Goal: Transaction & Acquisition: Book appointment/travel/reservation

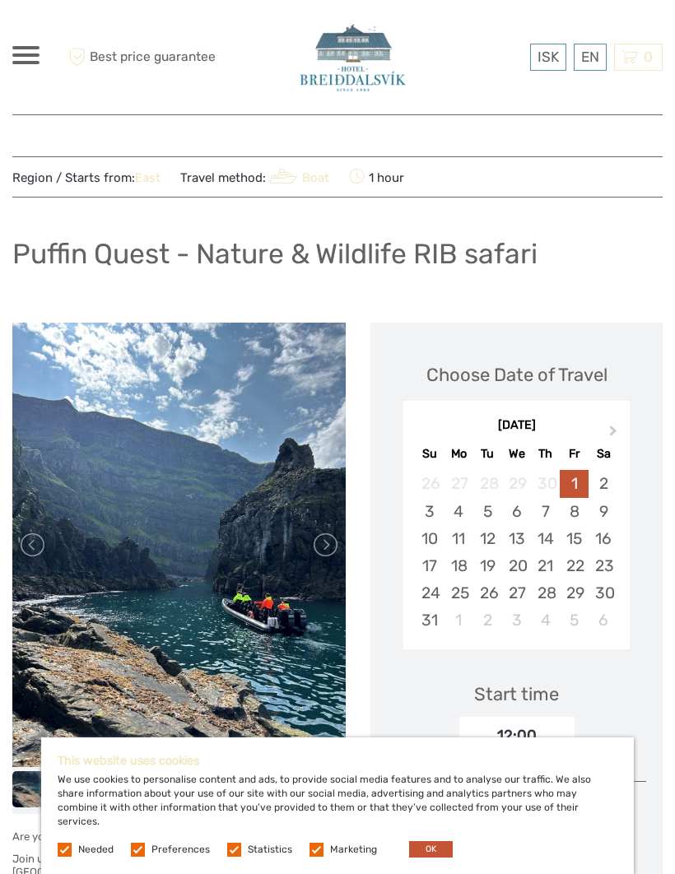
click at [328, 547] on link at bounding box center [324, 544] width 26 height 26
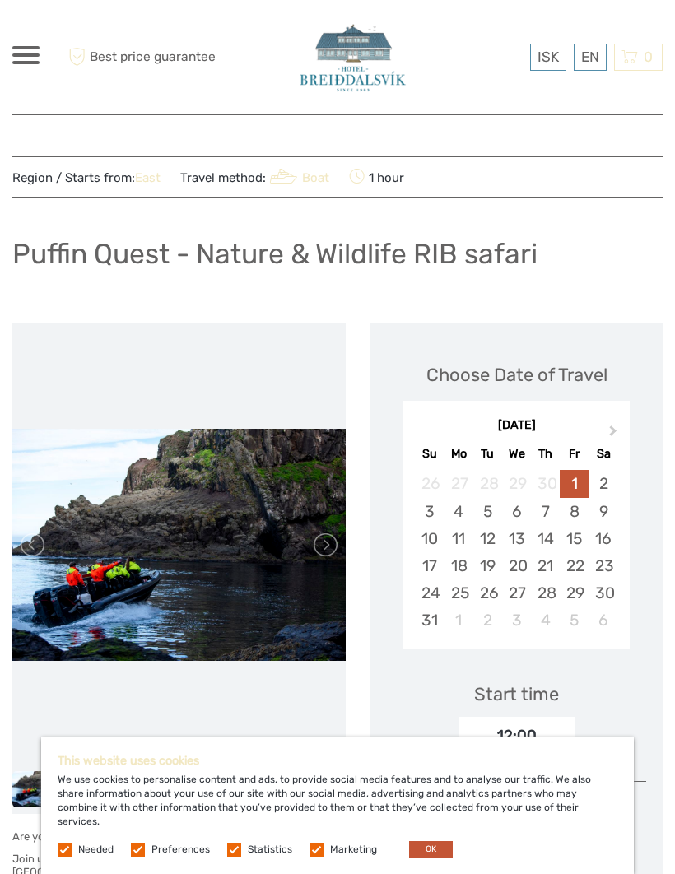
click at [331, 541] on link at bounding box center [324, 544] width 26 height 26
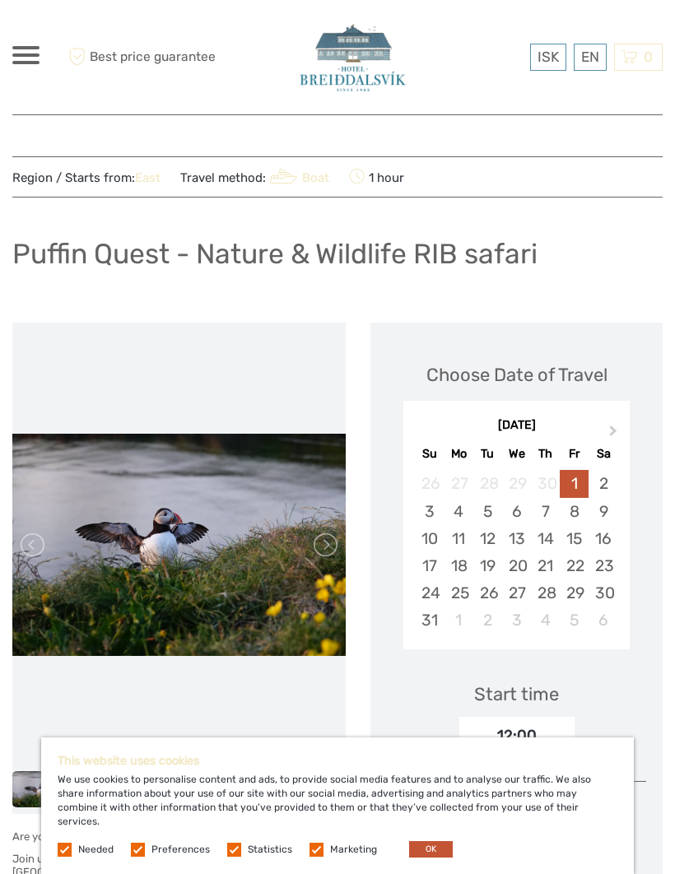
click at [330, 540] on link at bounding box center [324, 544] width 26 height 26
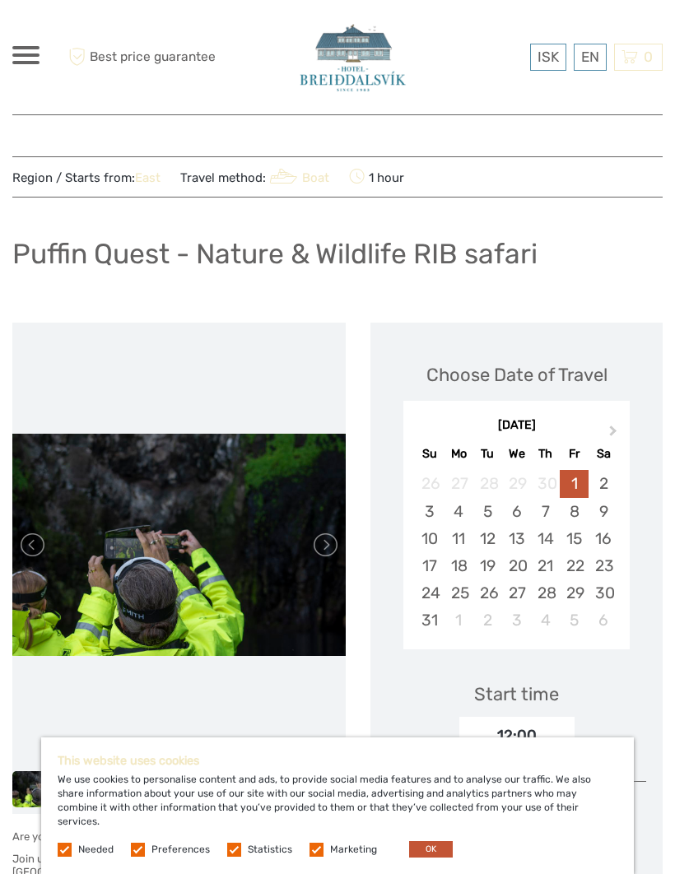
click at [323, 537] on link at bounding box center [324, 544] width 26 height 26
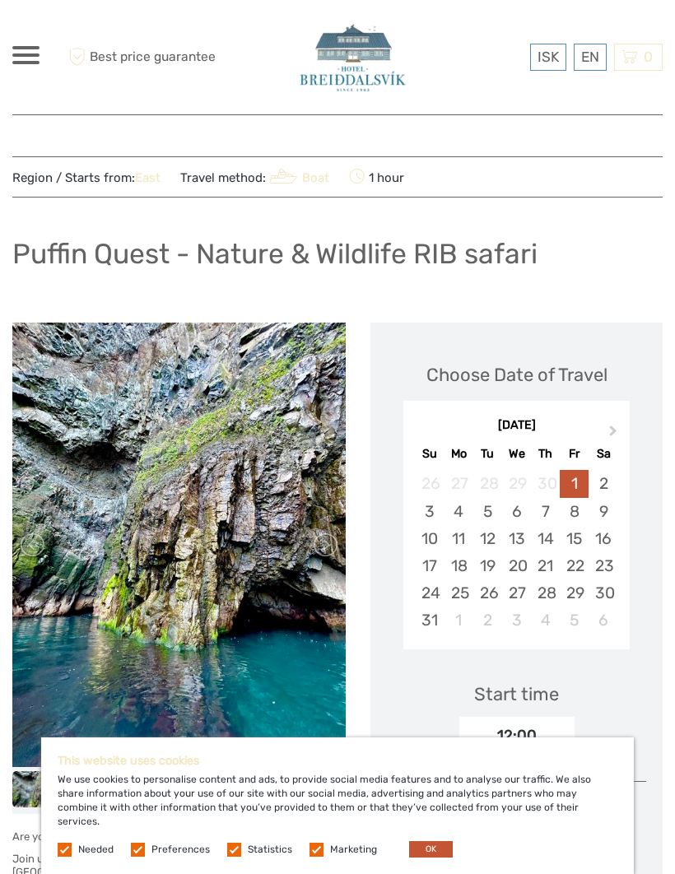
click at [327, 545] on link at bounding box center [324, 544] width 26 height 26
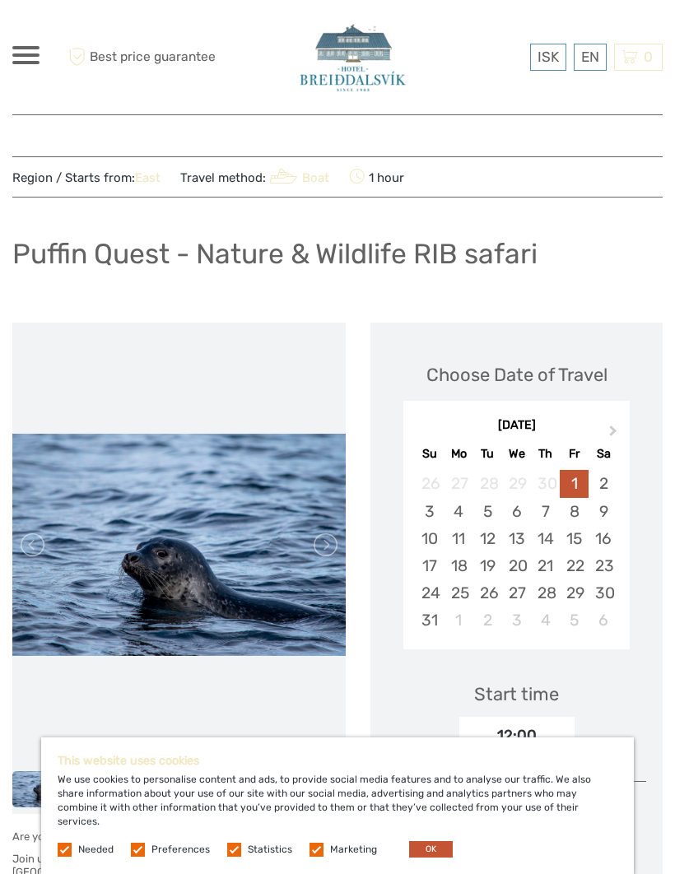
click at [325, 554] on link at bounding box center [324, 544] width 26 height 26
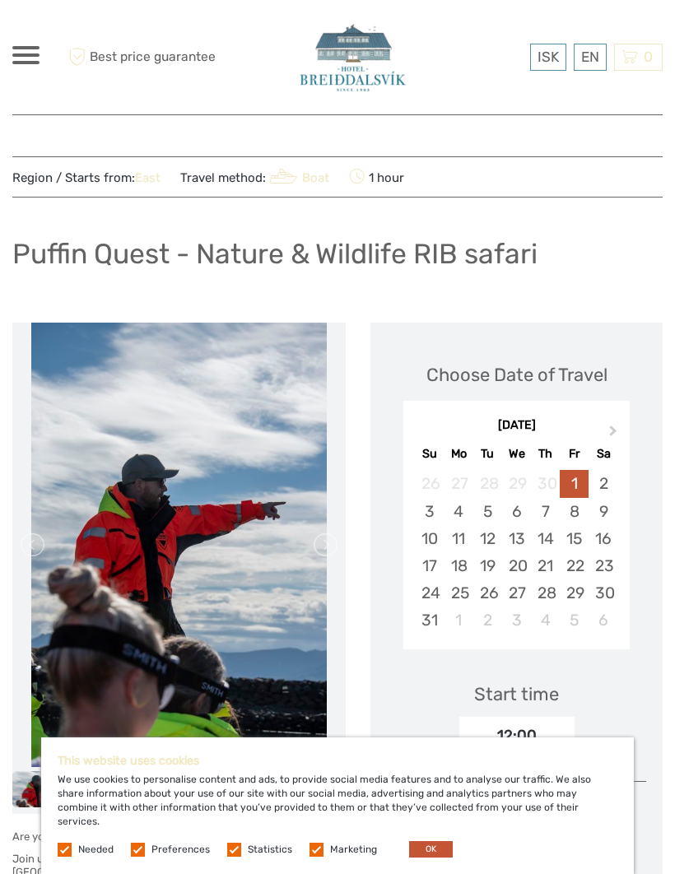
click at [315, 538] on link at bounding box center [324, 544] width 26 height 26
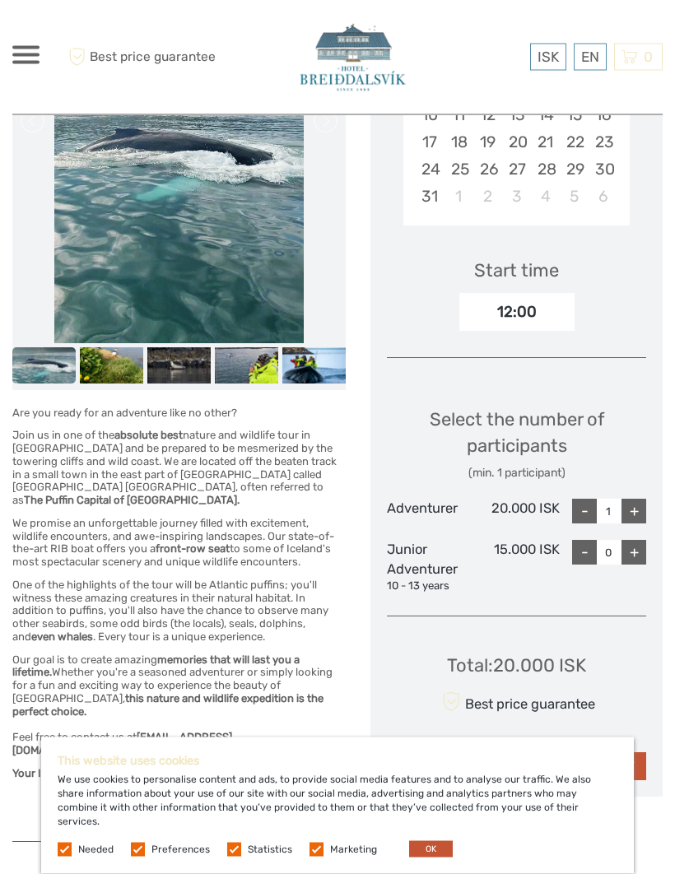
scroll to position [424, 0]
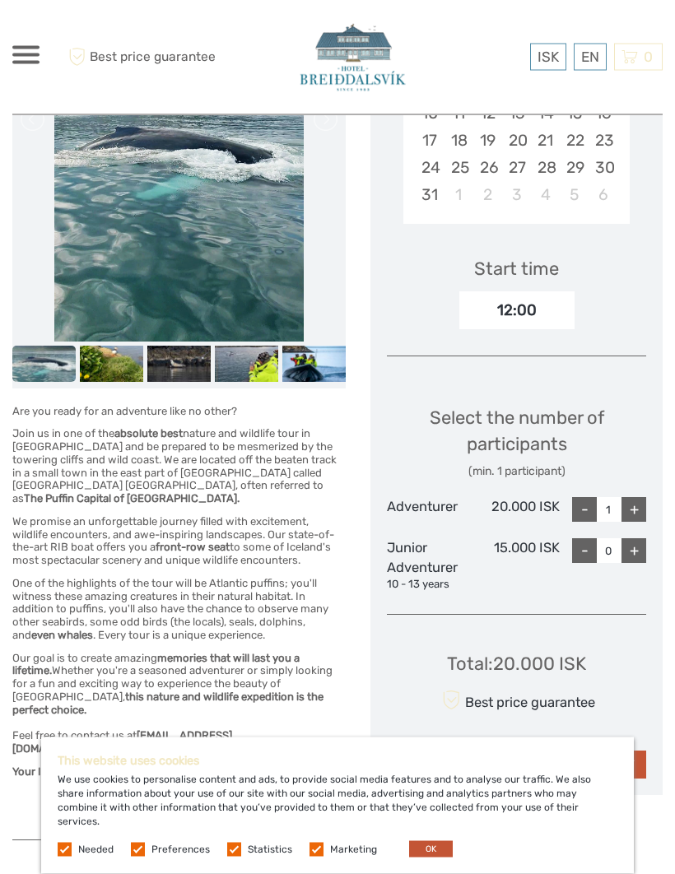
click at [628, 507] on div "+" at bounding box center [633, 510] width 25 height 25
type input "2"
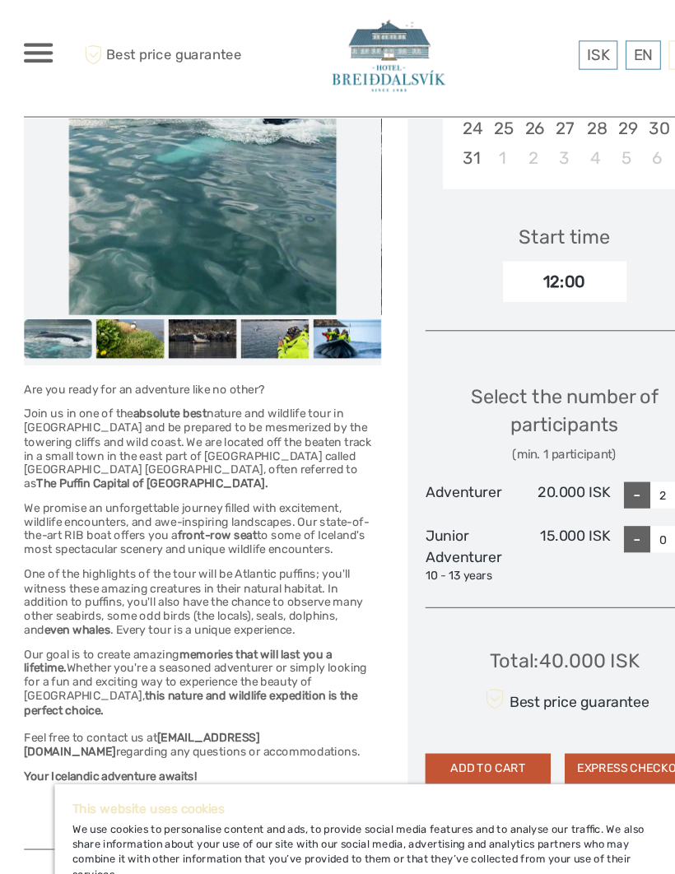
scroll to position [467, 0]
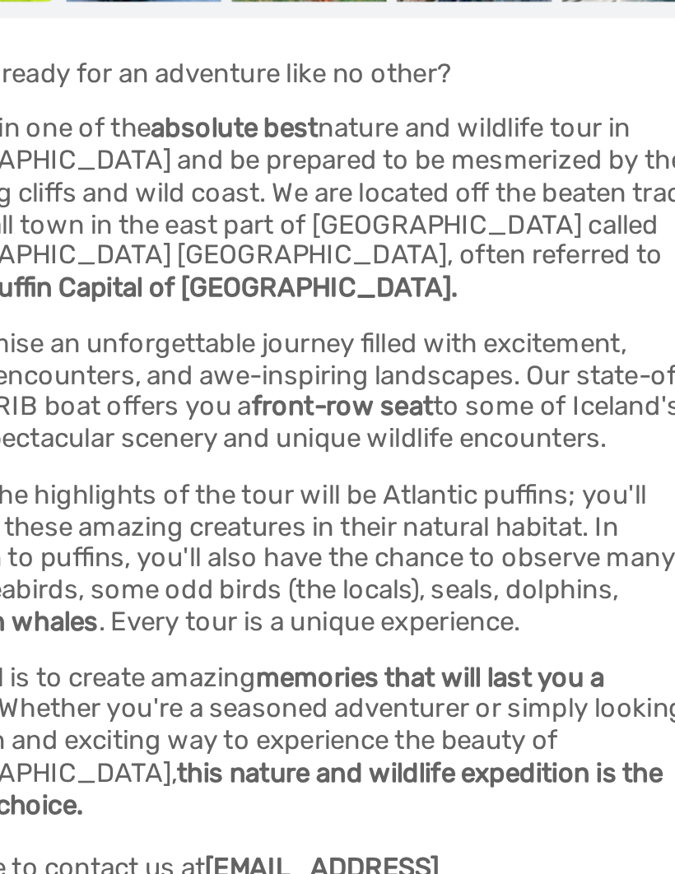
click at [215, 385] on h6 "Join us in one of the absolute best nature and wildlife tour in Iceland and be …" at bounding box center [178, 424] width 333 height 78
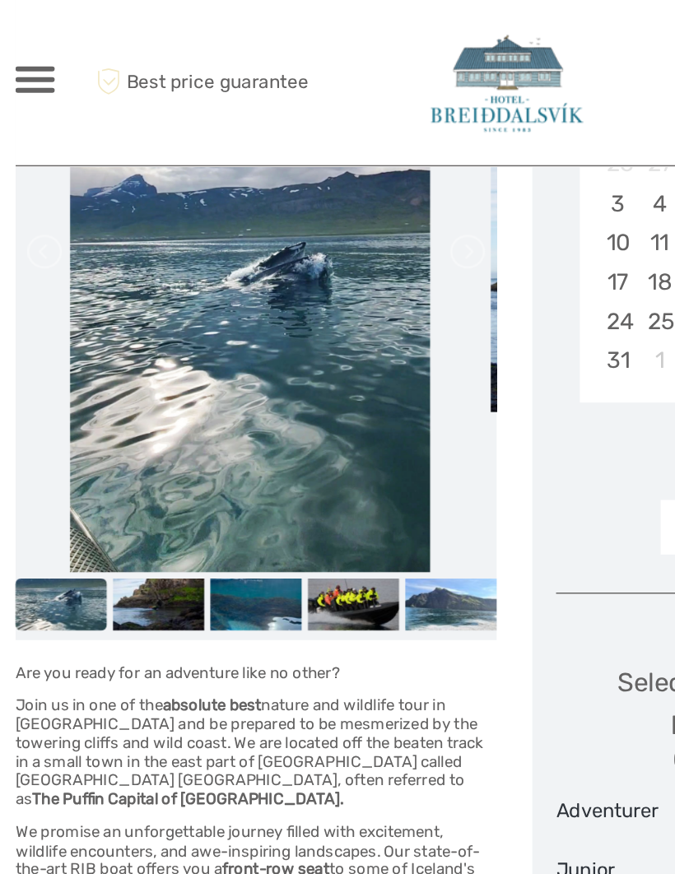
scroll to position [359, 0]
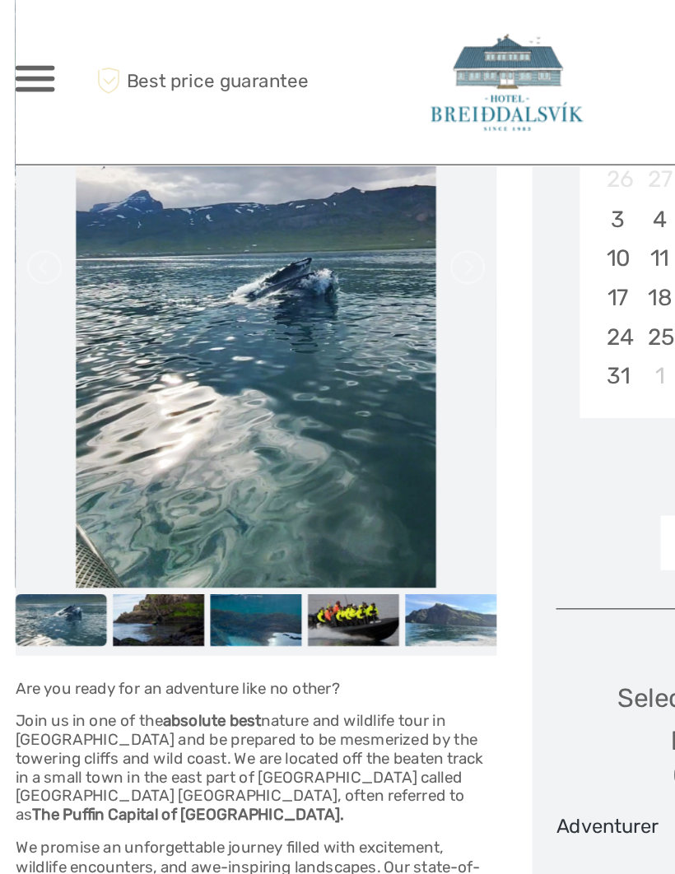
click at [125, 438] on img at bounding box center [111, 429] width 63 height 35
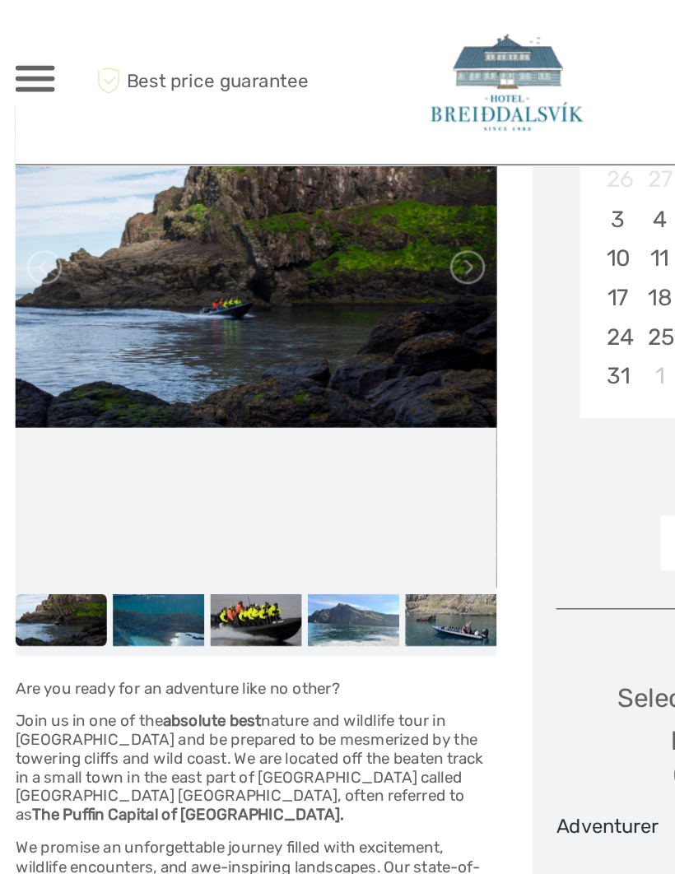
click at [119, 432] on img at bounding box center [111, 429] width 63 height 35
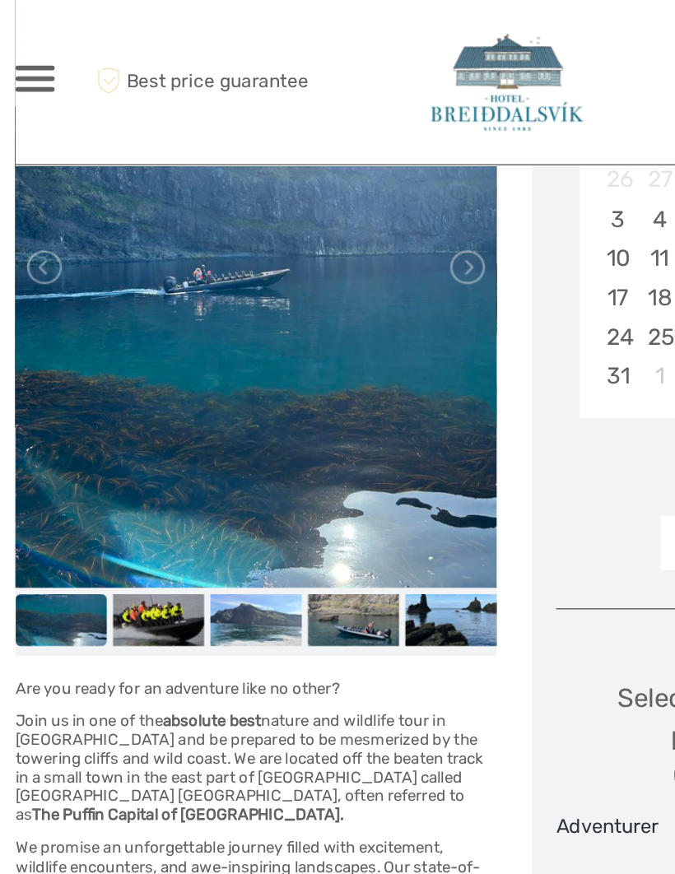
click at [124, 428] on img at bounding box center [111, 429] width 63 height 35
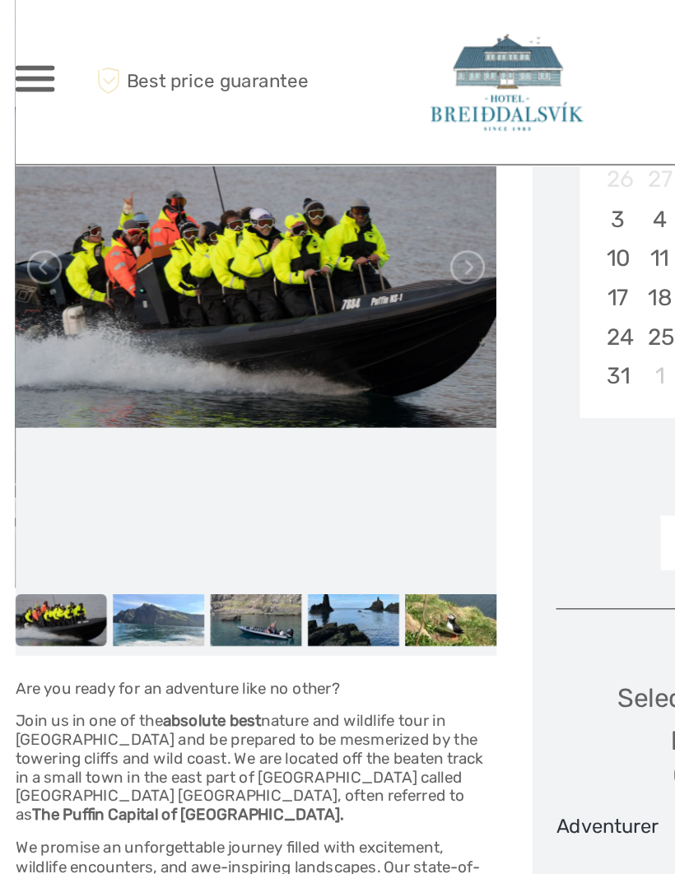
click at [133, 424] on img at bounding box center [111, 429] width 63 height 35
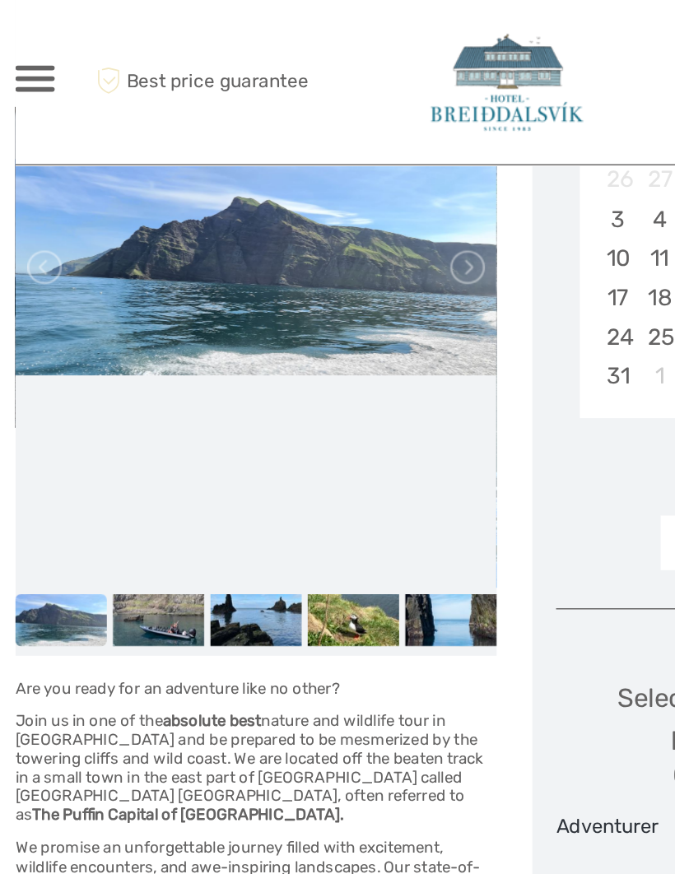
click at [186, 434] on img at bounding box center [178, 429] width 63 height 35
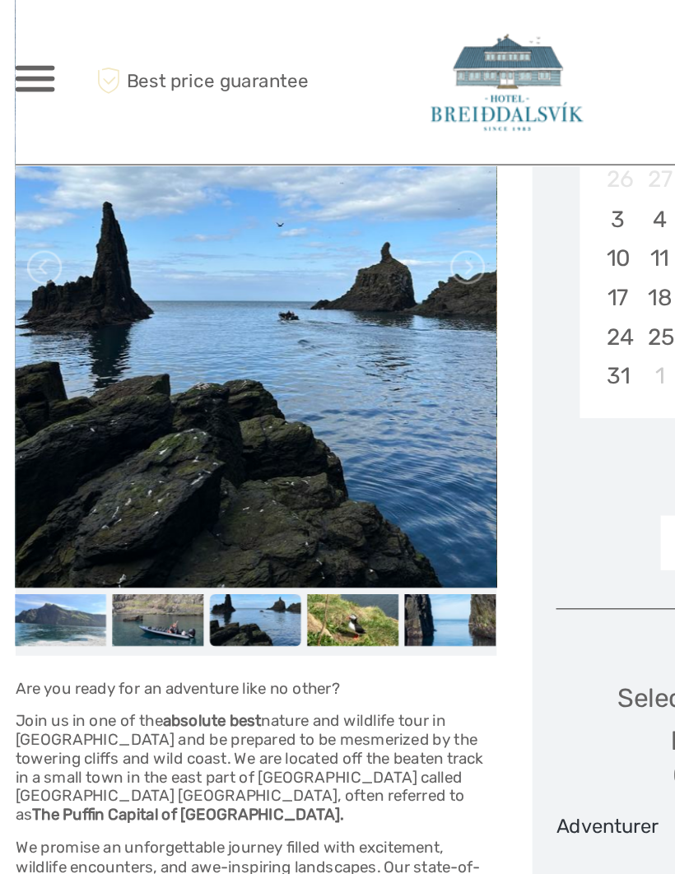
click at [249, 429] on img at bounding box center [246, 429] width 63 height 35
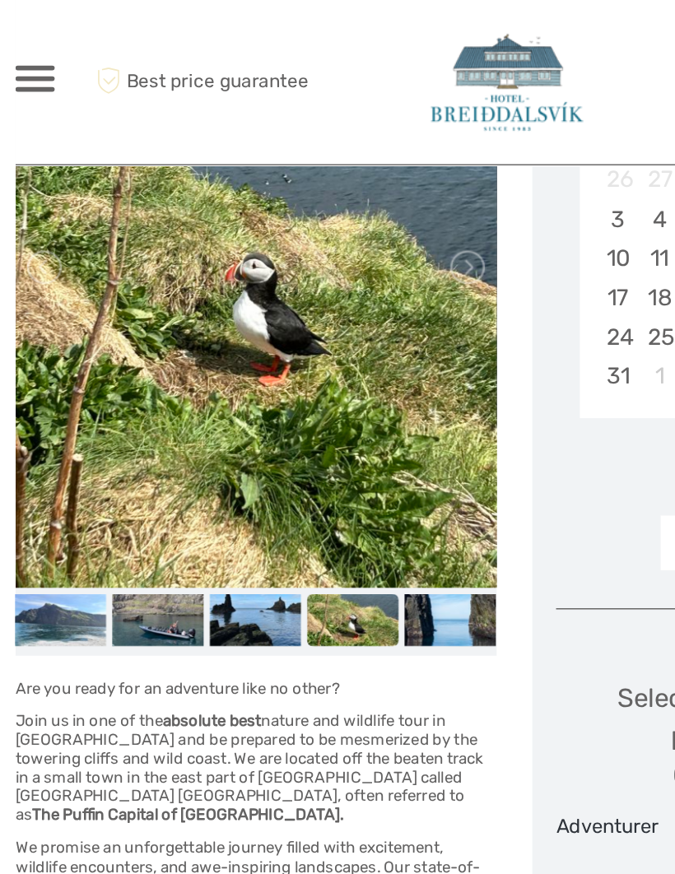
click at [293, 429] on img at bounding box center [313, 429] width 63 height 35
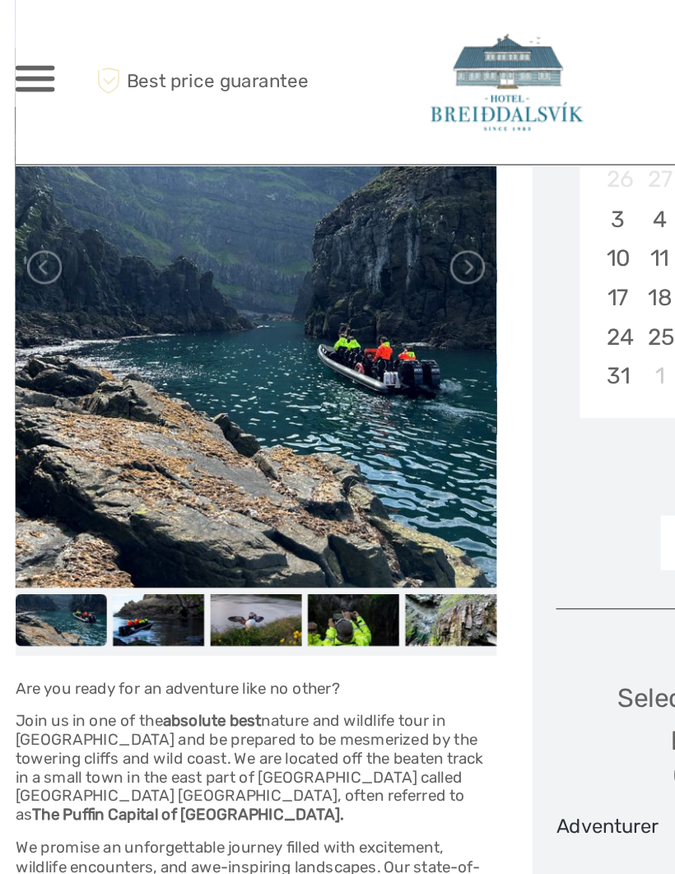
click at [283, 342] on img at bounding box center [178, 186] width 333 height 444
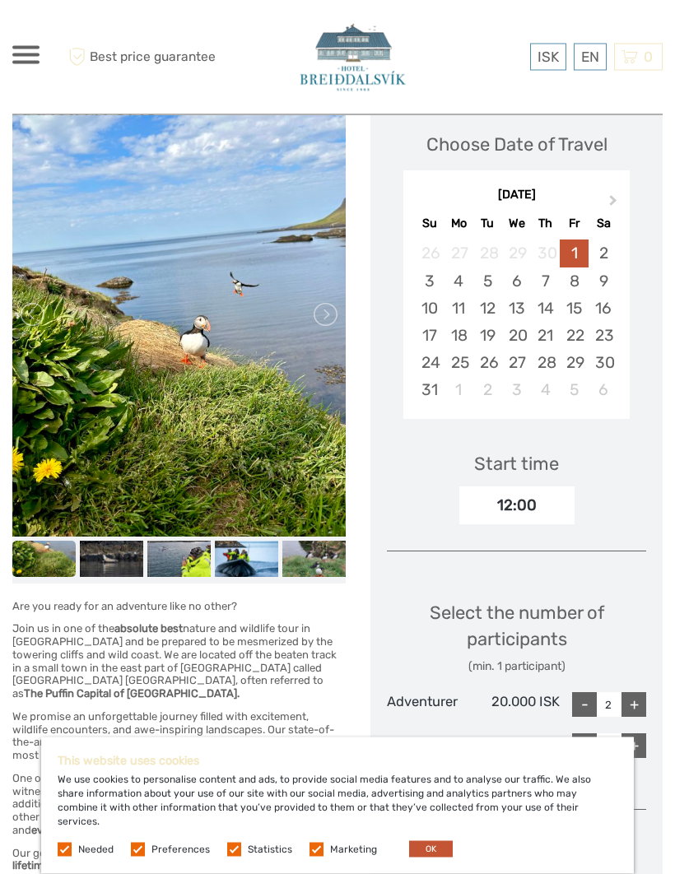
scroll to position [174, 0]
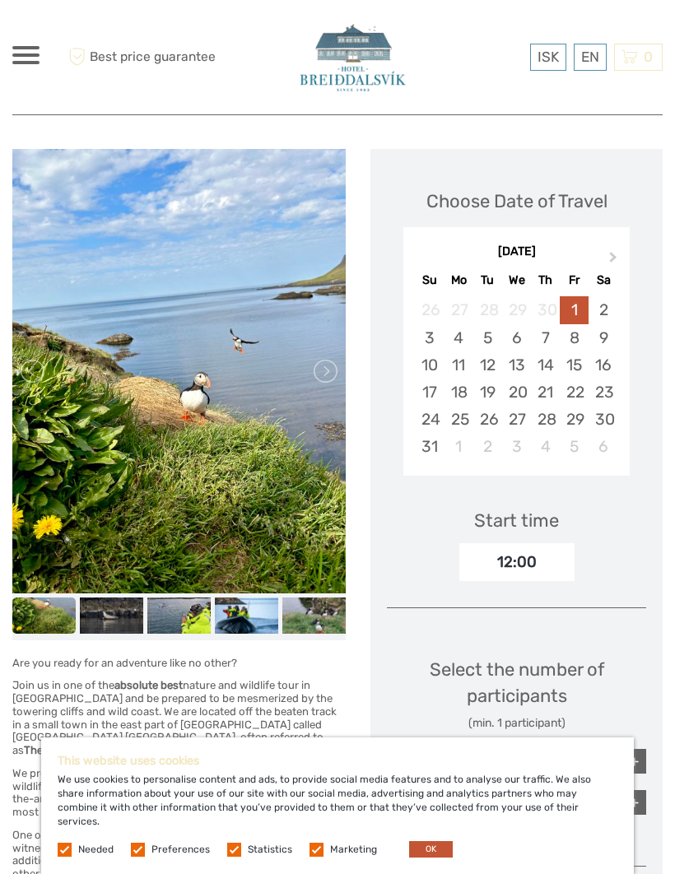
click at [616, 263] on button "Next Month" at bounding box center [614, 261] width 26 height 26
click at [609, 261] on button "Next Month" at bounding box center [614, 261] width 26 height 26
click at [428, 267] on button "Previous Month" at bounding box center [418, 261] width 26 height 26
click at [427, 253] on div "May 2026" at bounding box center [516, 252] width 226 height 17
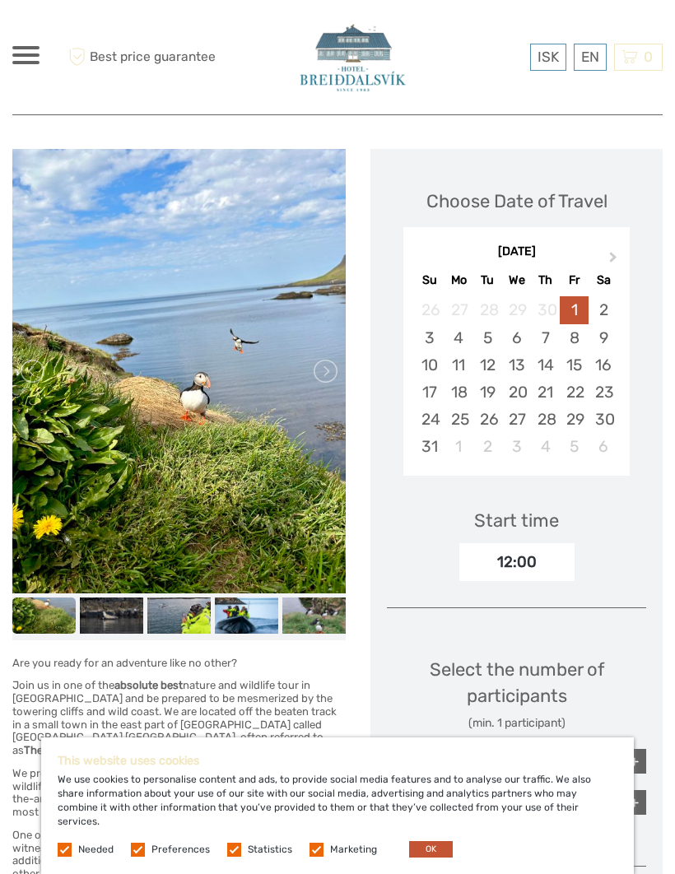
click at [428, 254] on div "May 2026" at bounding box center [516, 252] width 226 height 17
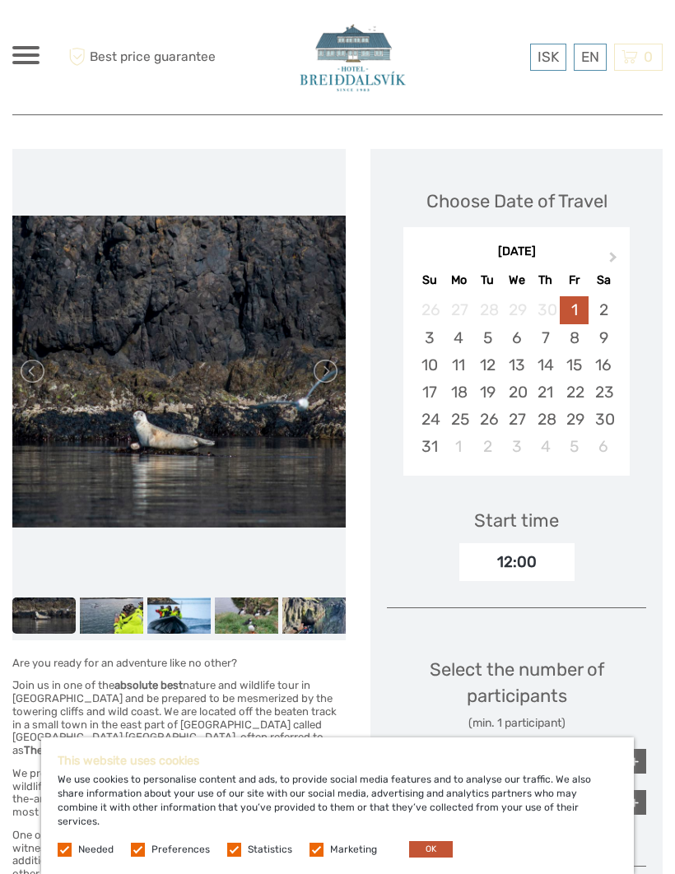
click at [613, 261] on button "Next Month" at bounding box center [614, 261] width 26 height 26
click at [613, 258] on span "Next Month" at bounding box center [613, 260] width 0 height 24
click at [614, 265] on button "Next Month" at bounding box center [614, 261] width 26 height 26
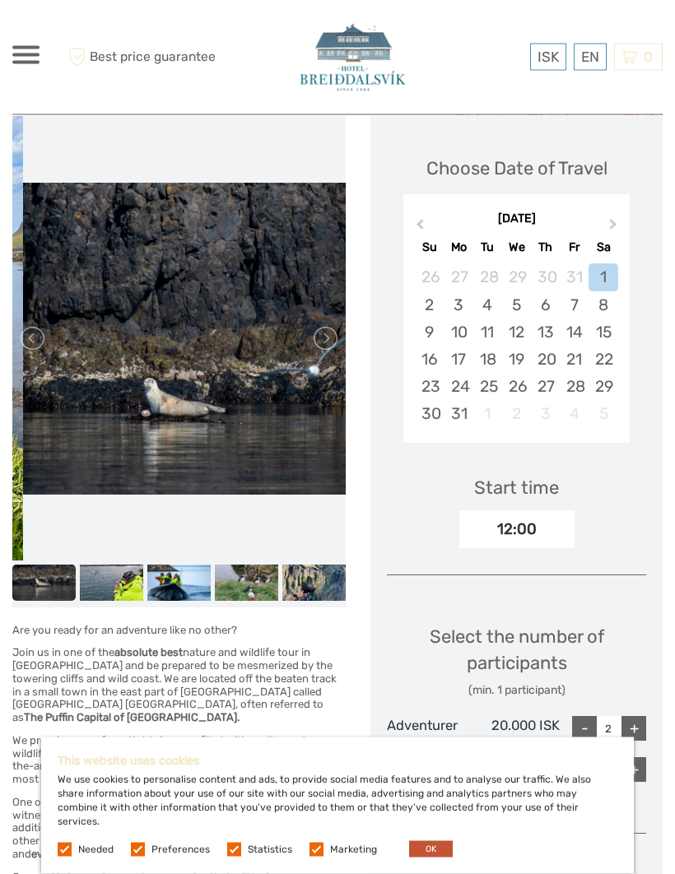
scroll to position [206, 0]
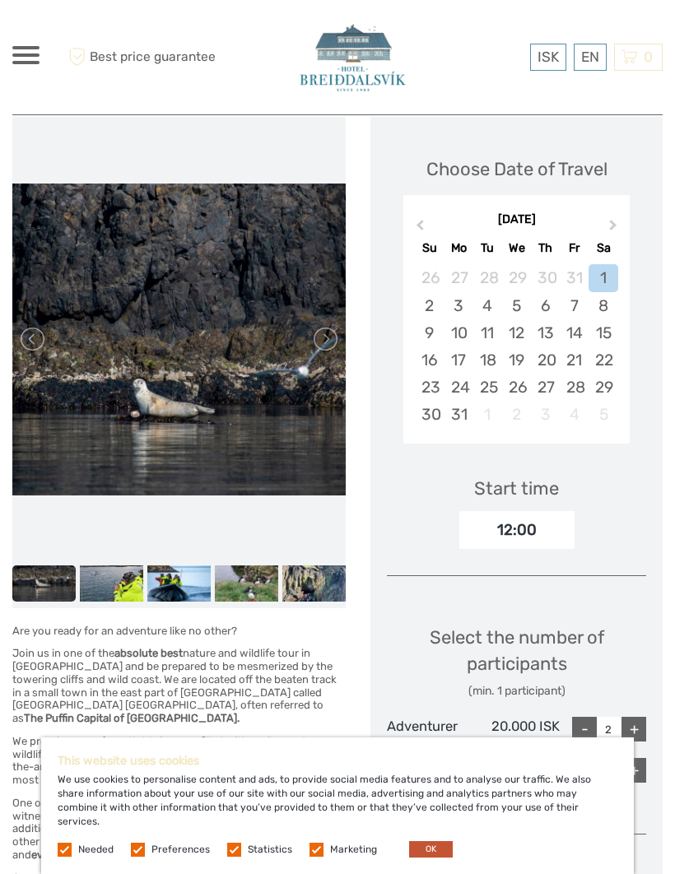
click at [331, 334] on link at bounding box center [324, 339] width 26 height 26
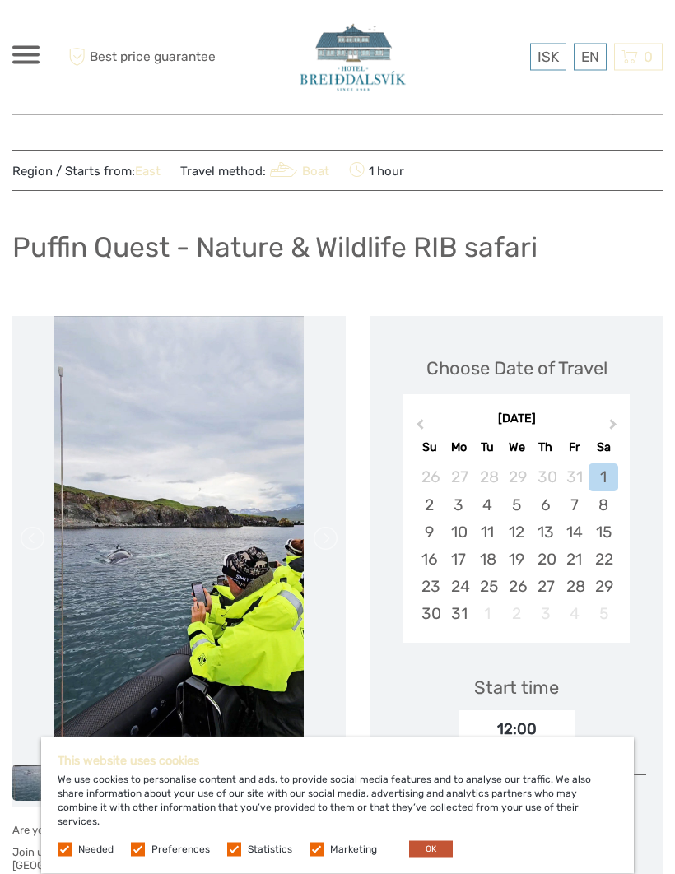
scroll to position [7, 0]
click at [0, 0] on link "English" at bounding box center [0, 0] width 0 height 0
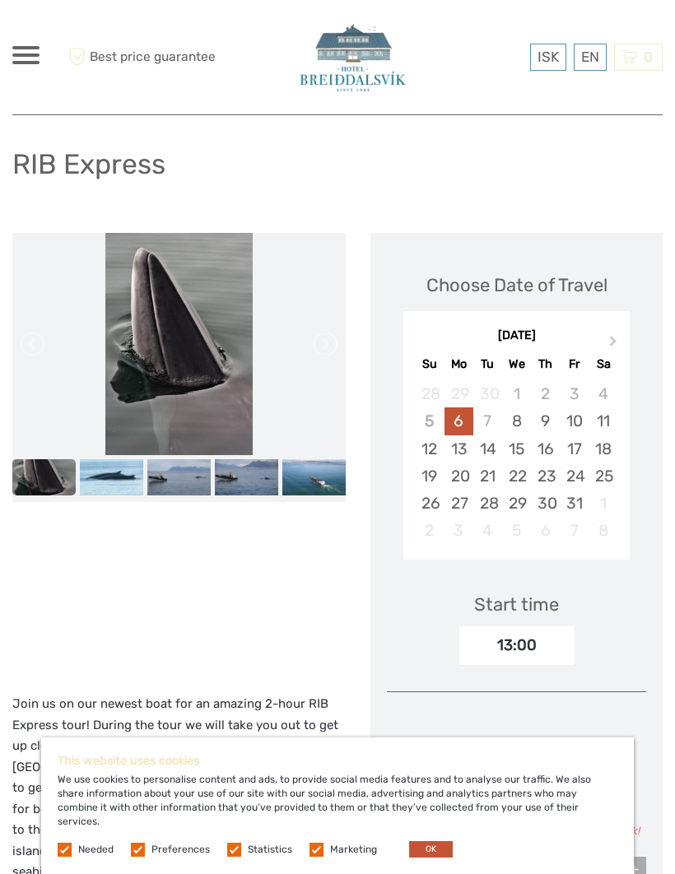
scroll to position [118, 0]
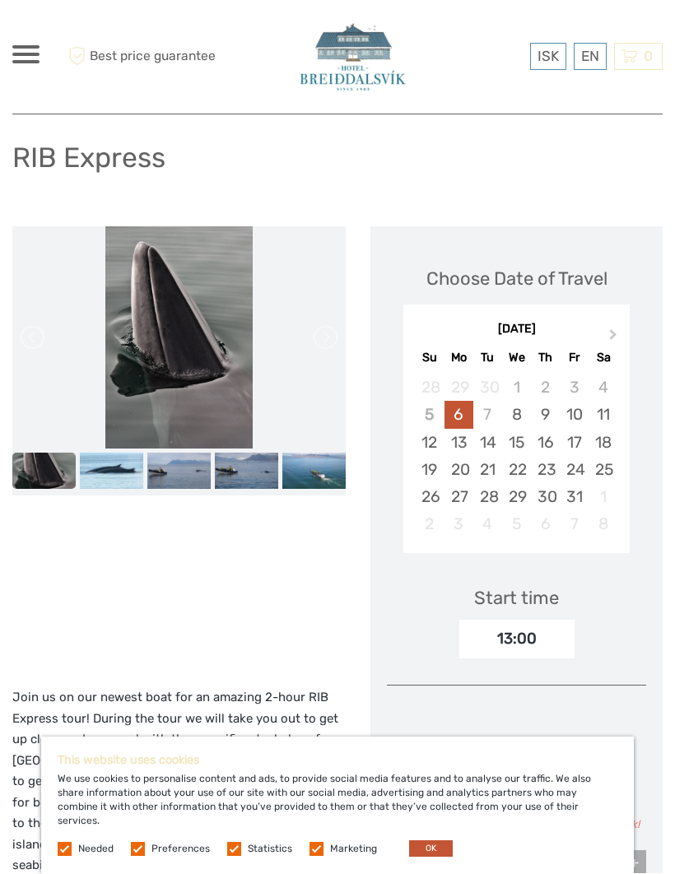
click at [77, 599] on div at bounding box center [178, 449] width 333 height 444
click at [181, 467] on img at bounding box center [178, 470] width 63 height 35
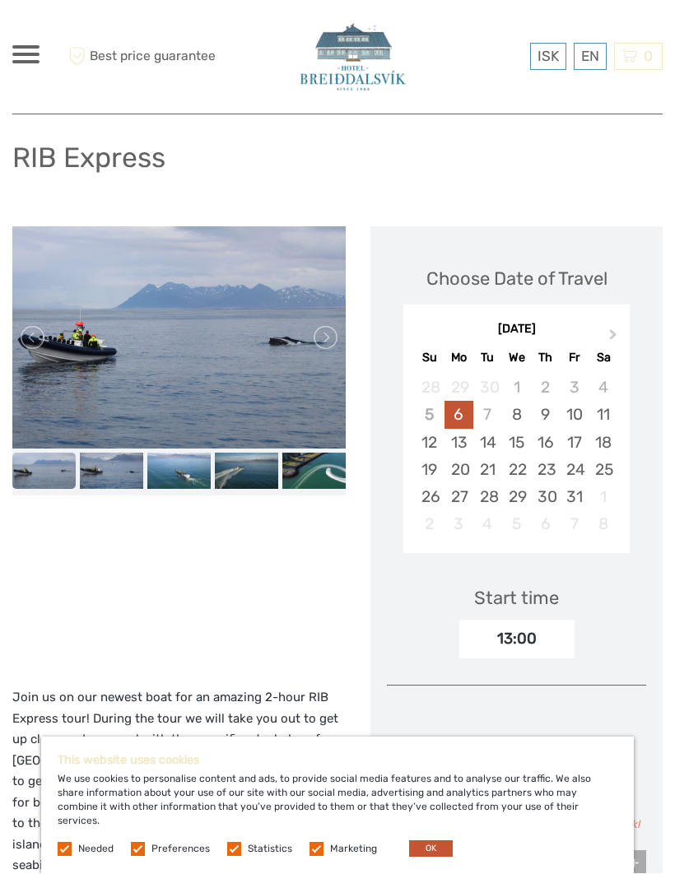
scroll to position [119, 0]
click at [180, 466] on img at bounding box center [178, 469] width 63 height 35
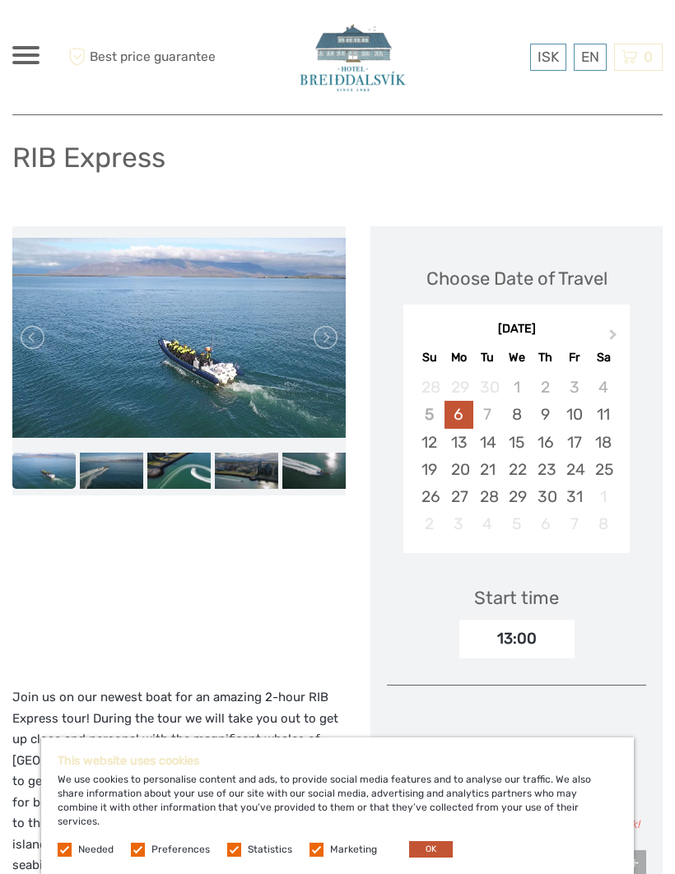
click at [179, 463] on img at bounding box center [178, 469] width 63 height 35
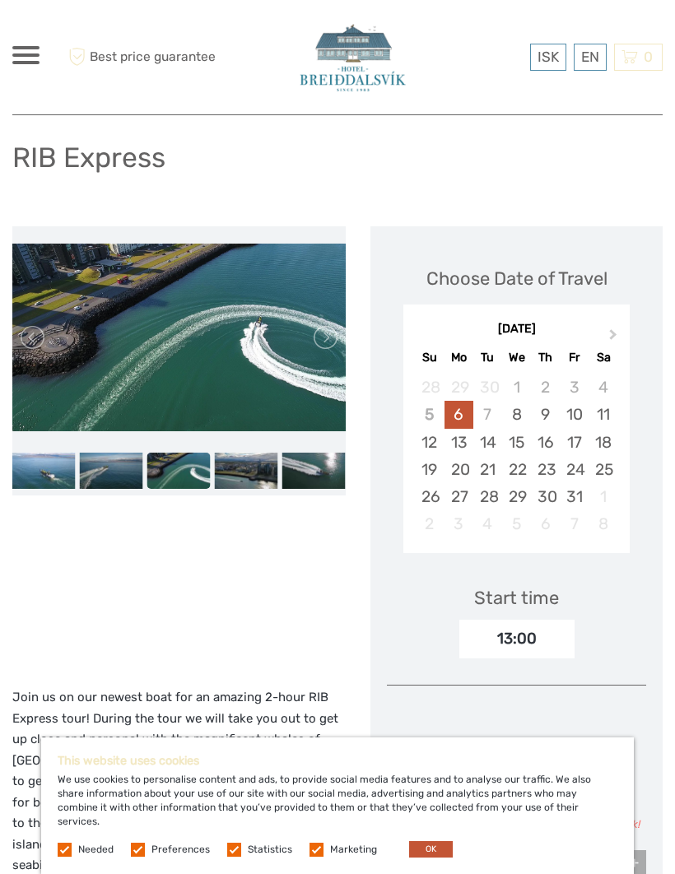
click at [202, 461] on img at bounding box center [178, 469] width 63 height 35
click at [244, 469] on img at bounding box center [246, 469] width 63 height 35
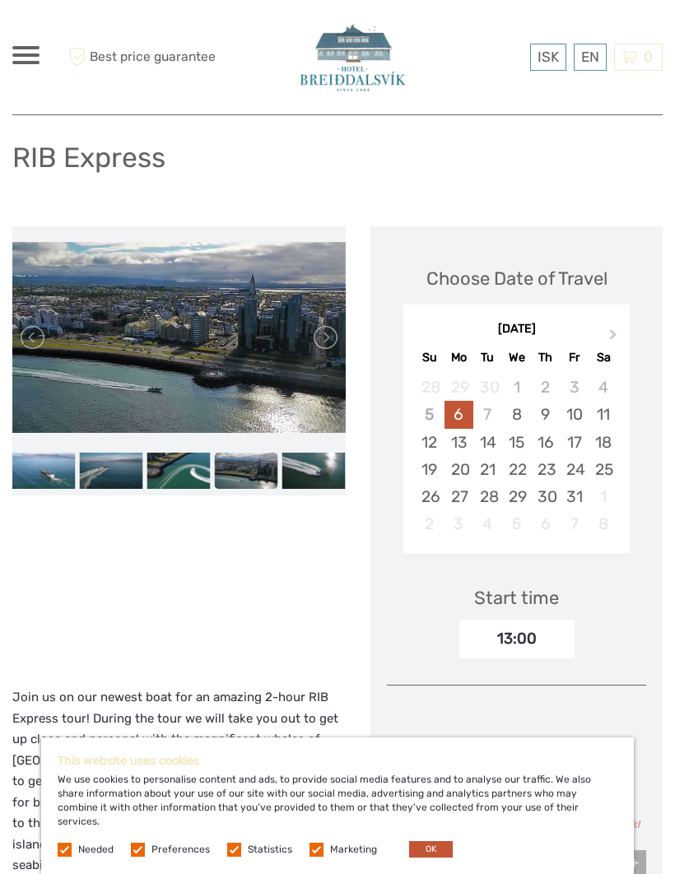
click at [313, 466] on img at bounding box center [313, 469] width 63 height 35
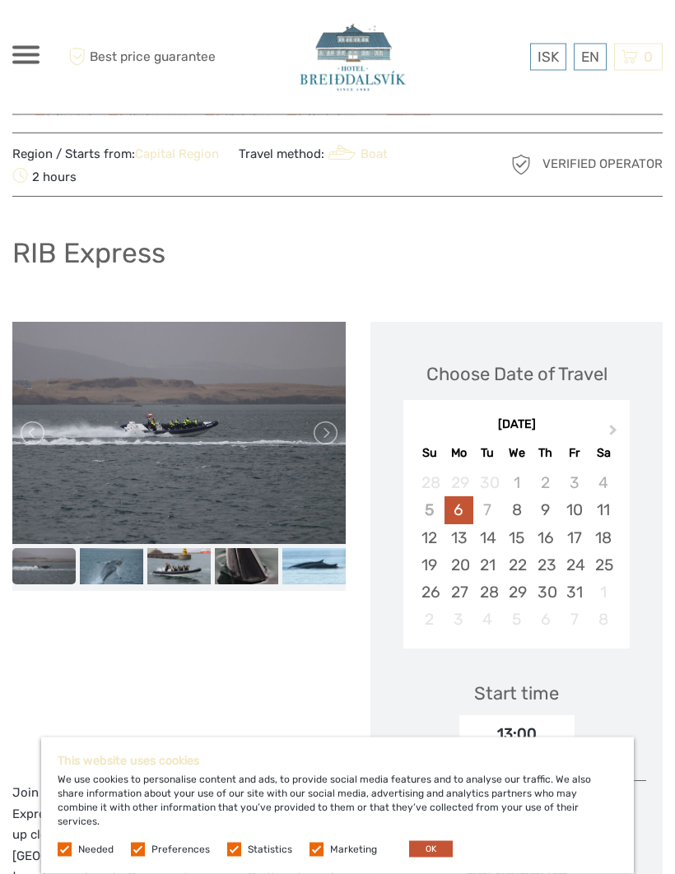
scroll to position [0, 0]
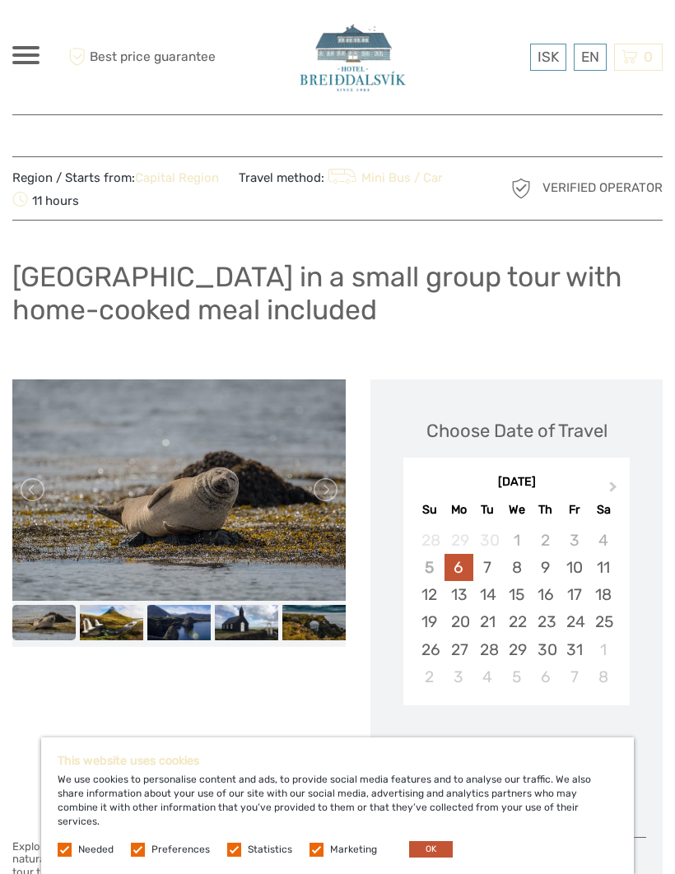
click at [322, 483] on link at bounding box center [324, 489] width 26 height 26
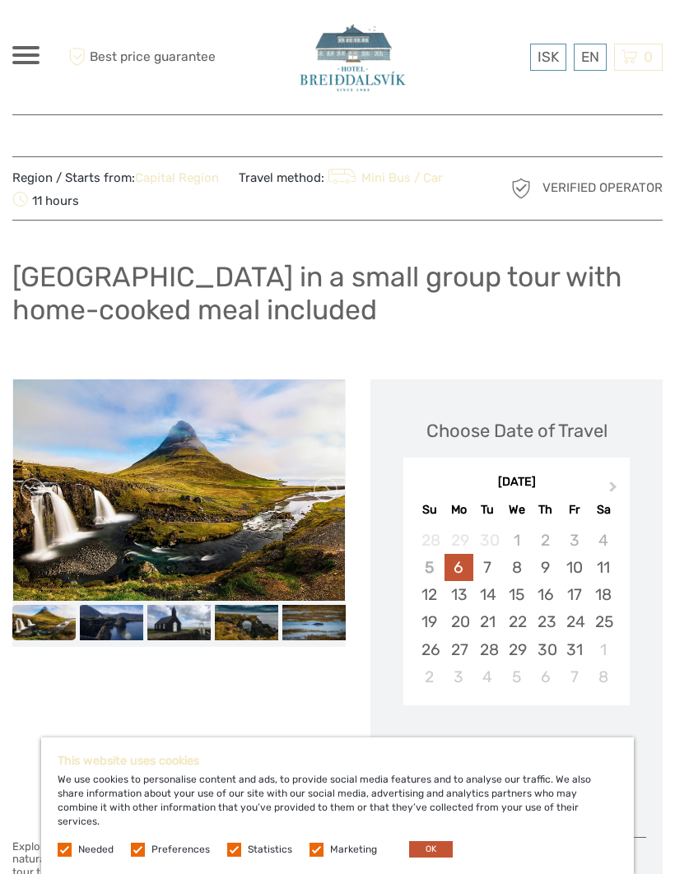
click at [322, 493] on link at bounding box center [324, 489] width 26 height 26
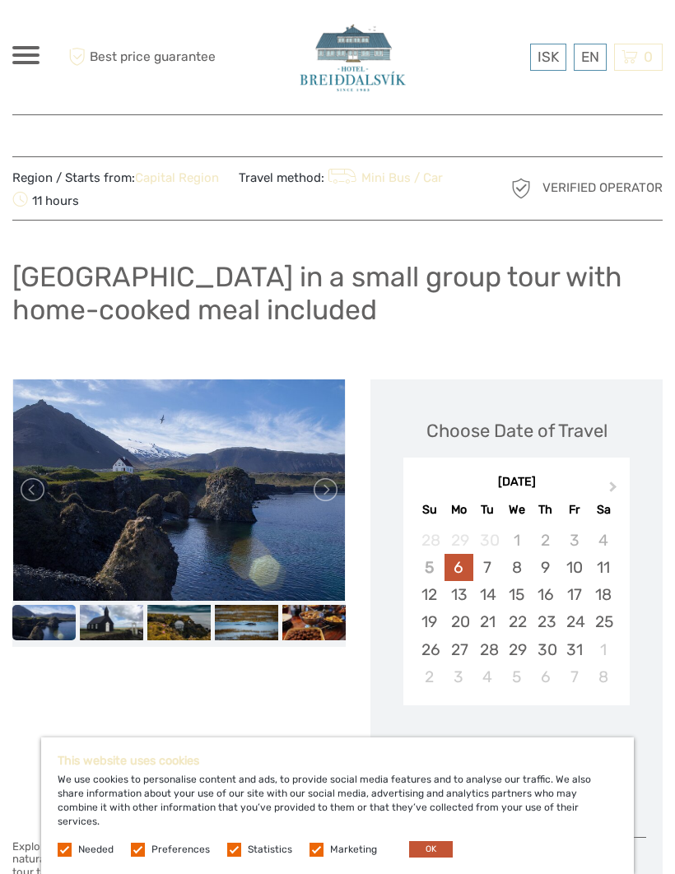
click at [322, 481] on link at bounding box center [324, 489] width 26 height 26
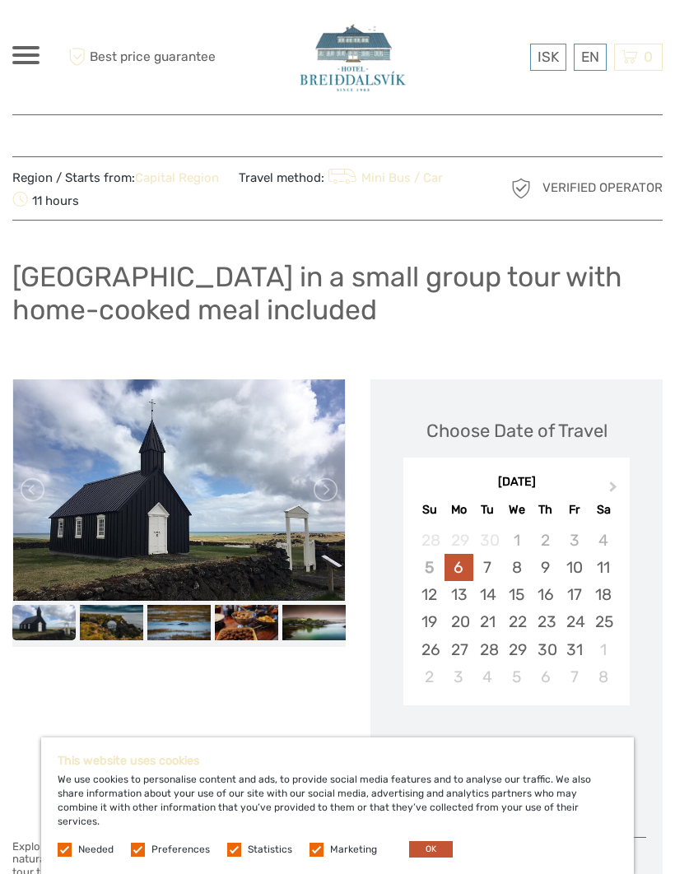
click at [322, 496] on link at bounding box center [324, 489] width 26 height 26
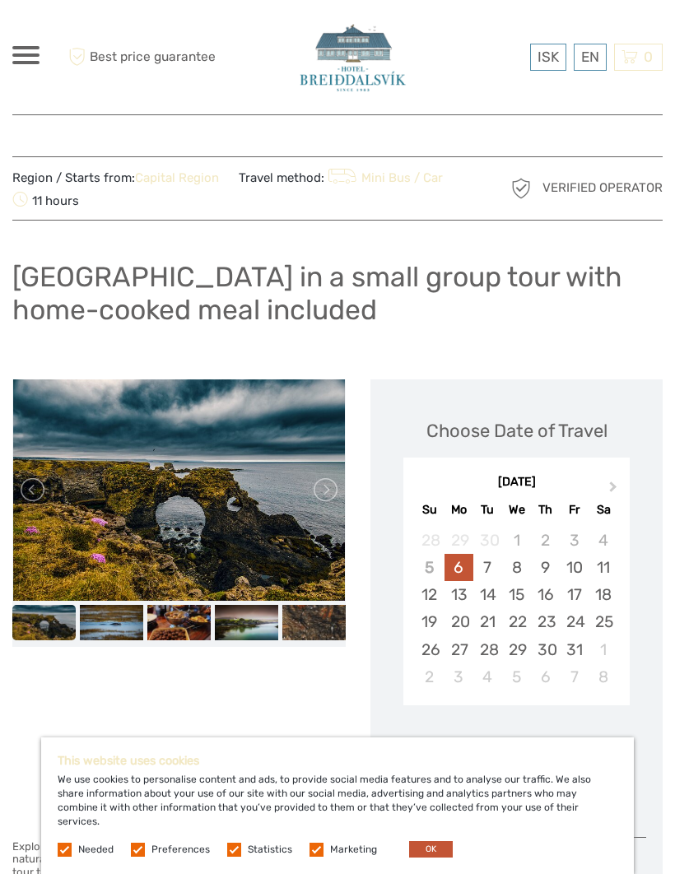
click at [325, 486] on link at bounding box center [324, 489] width 26 height 26
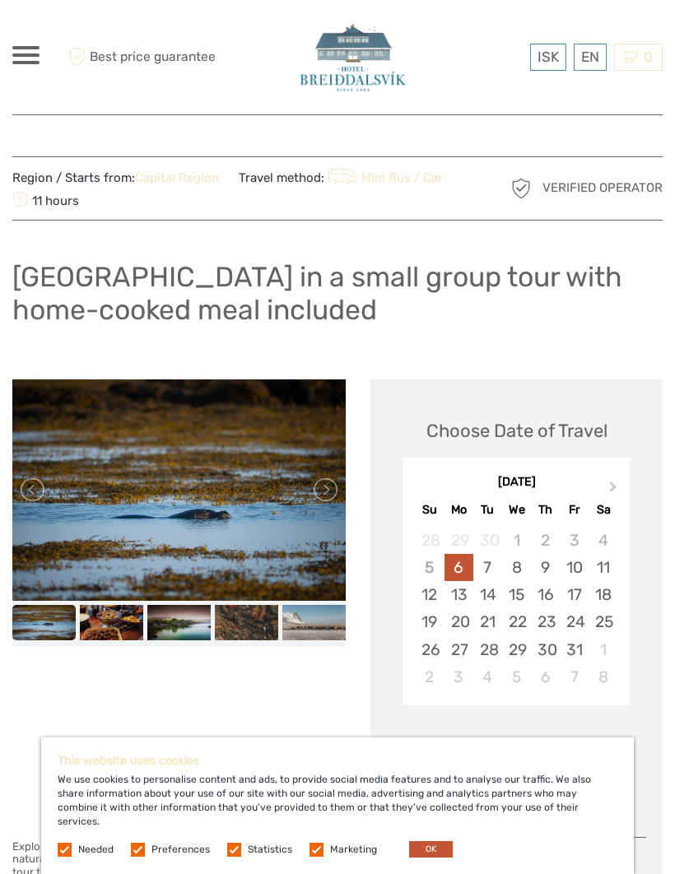
click at [324, 477] on link at bounding box center [324, 489] width 26 height 26
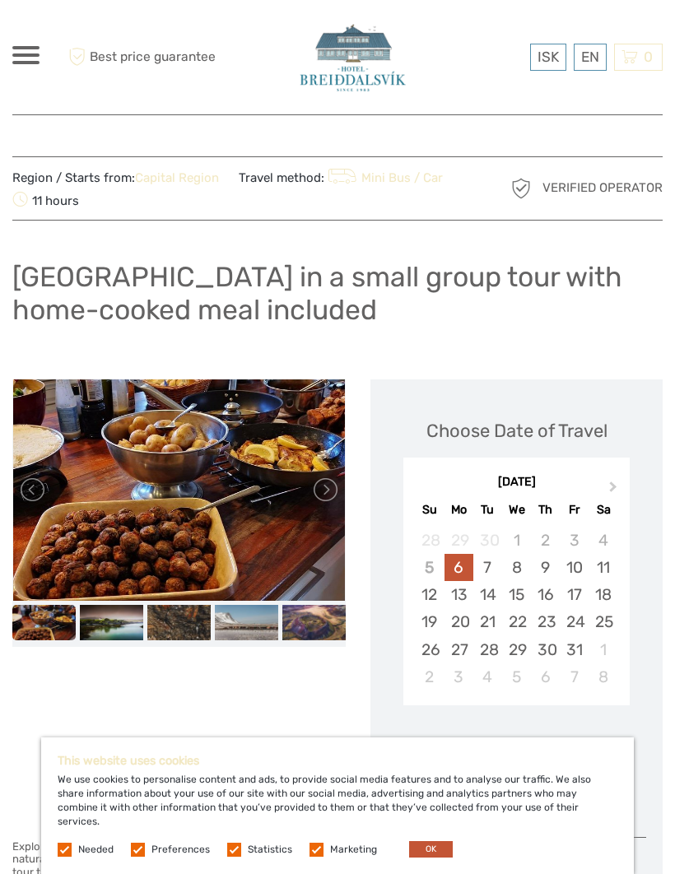
click at [326, 476] on link at bounding box center [324, 489] width 26 height 26
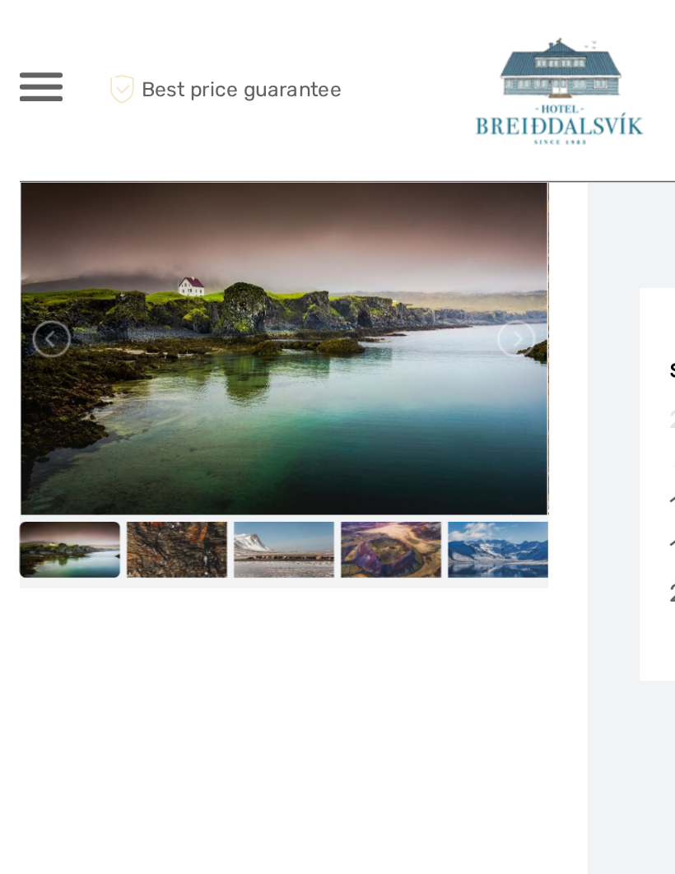
scroll to position [271, 0]
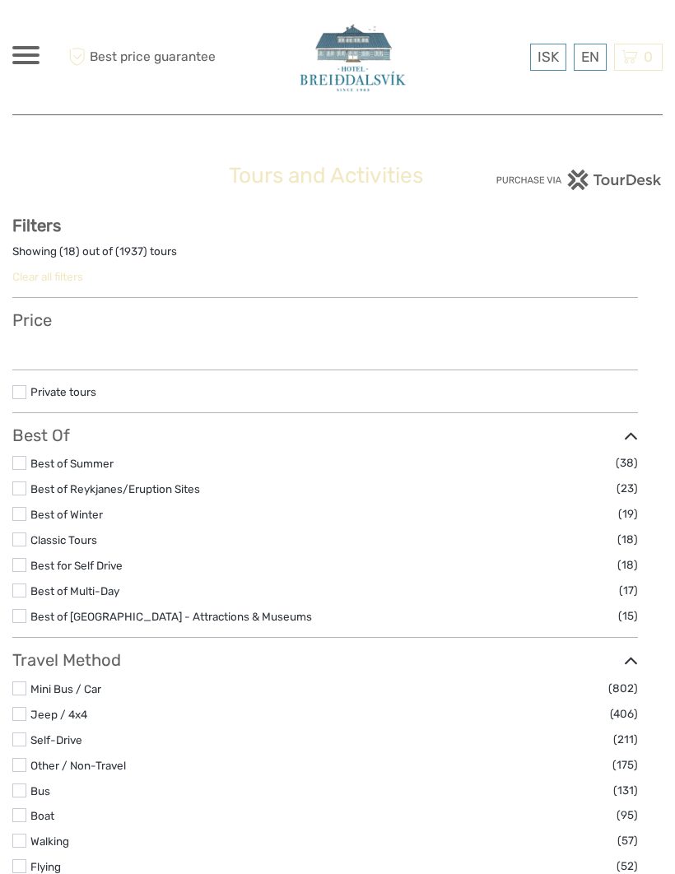
select select
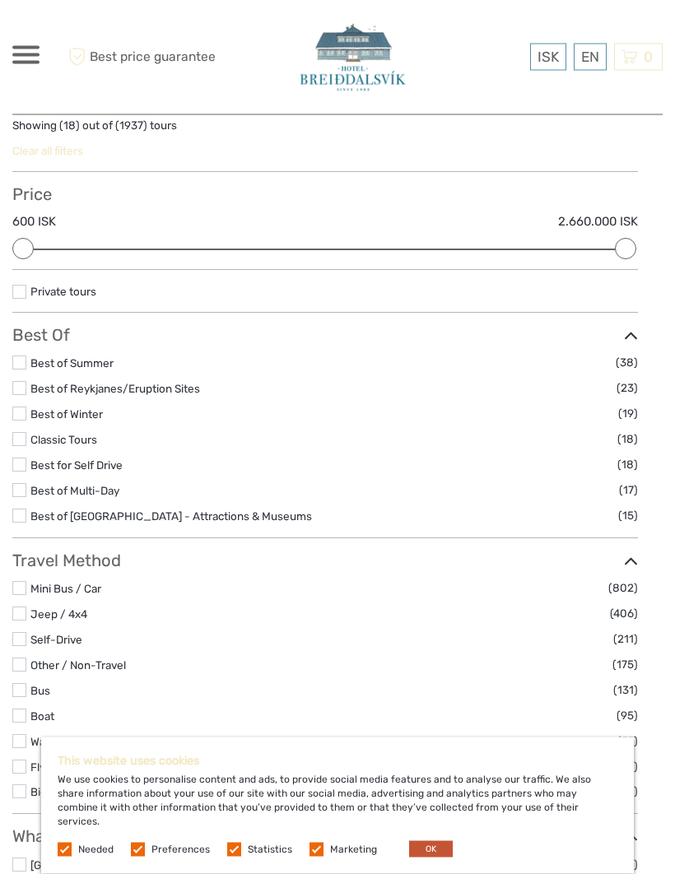
scroll to position [84, 0]
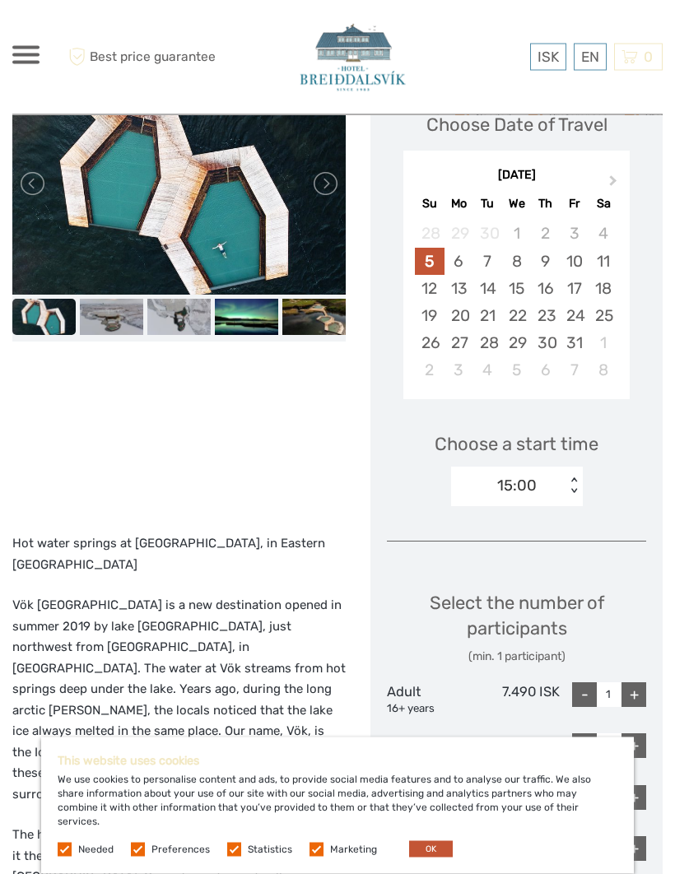
scroll to position [250, 0]
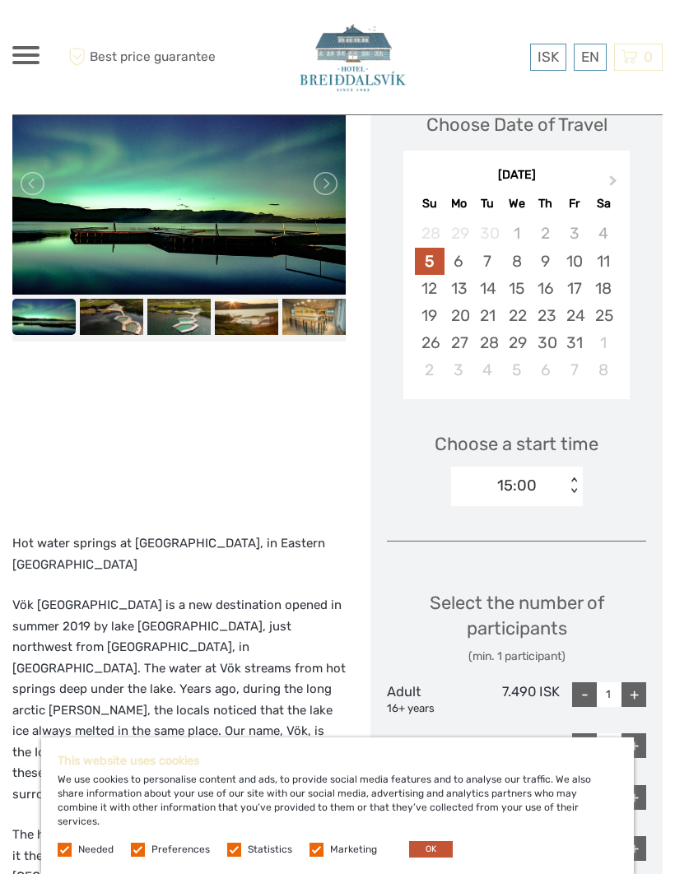
click at [458, 290] on div "13" at bounding box center [458, 288] width 29 height 27
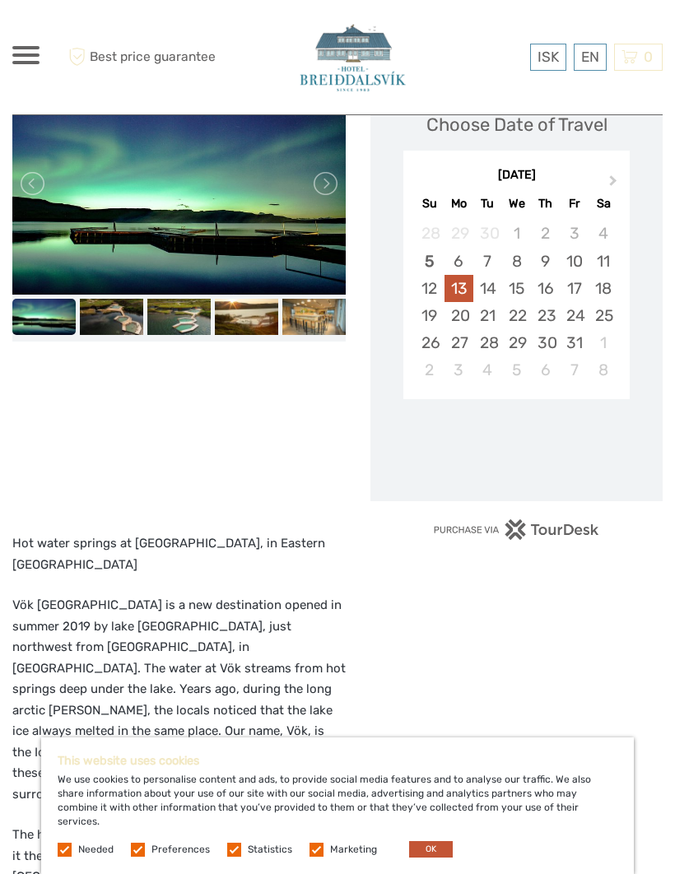
click at [496, 286] on div "14" at bounding box center [487, 288] width 29 height 27
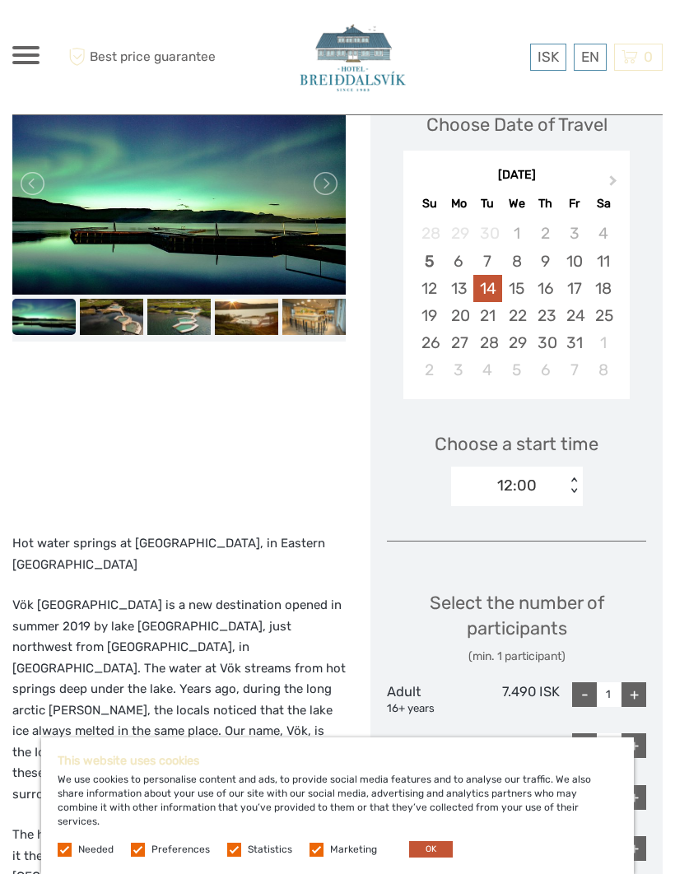
click at [459, 289] on div "13" at bounding box center [458, 288] width 29 height 27
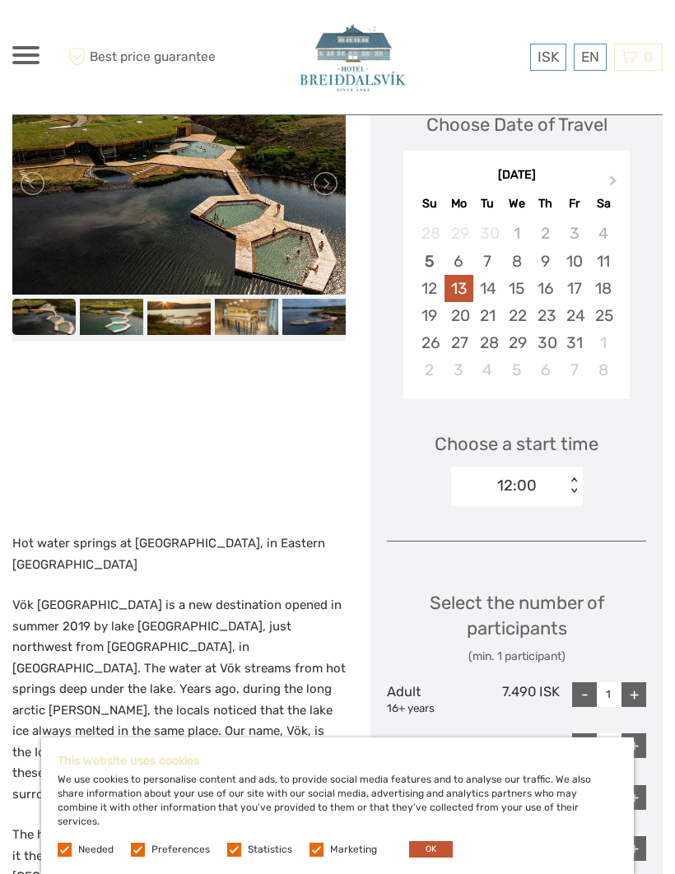
click at [492, 292] on div "14" at bounding box center [487, 288] width 29 height 27
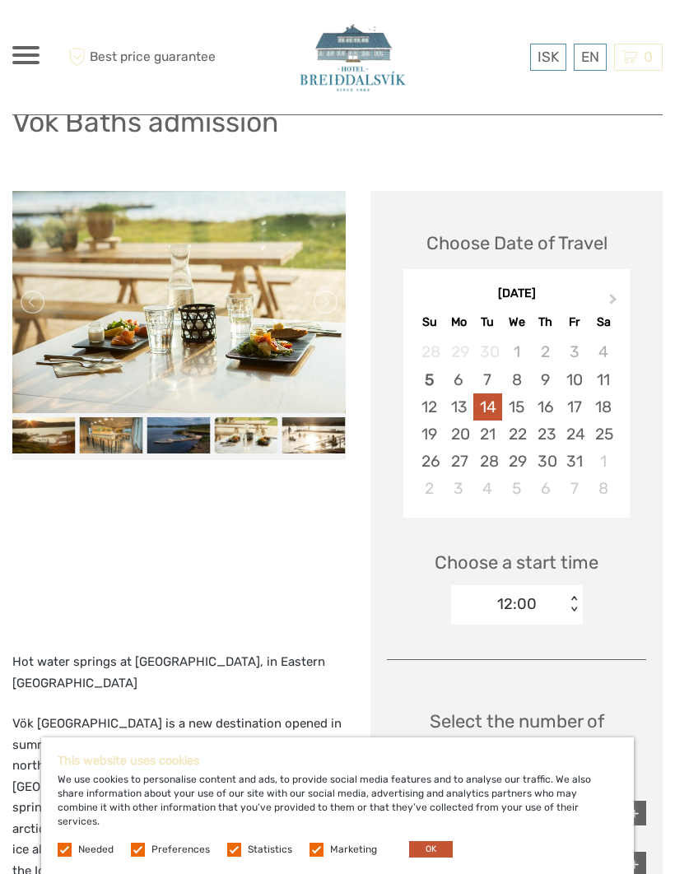
scroll to position [100, 0]
